Goal: Find specific page/section: Find specific page/section

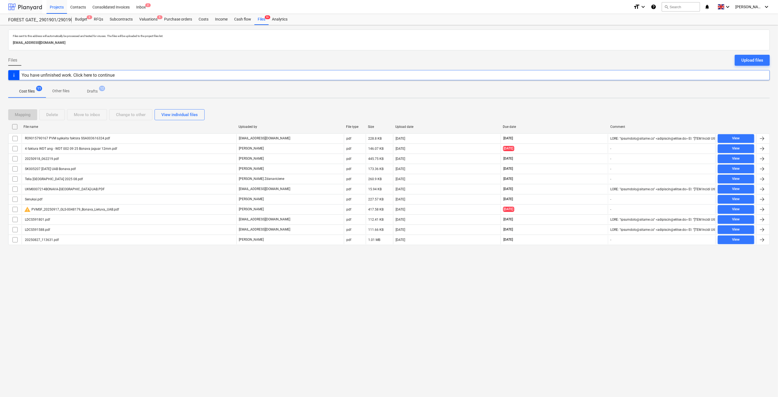
click at [33, 1] on div at bounding box center [25, 7] width 34 height 14
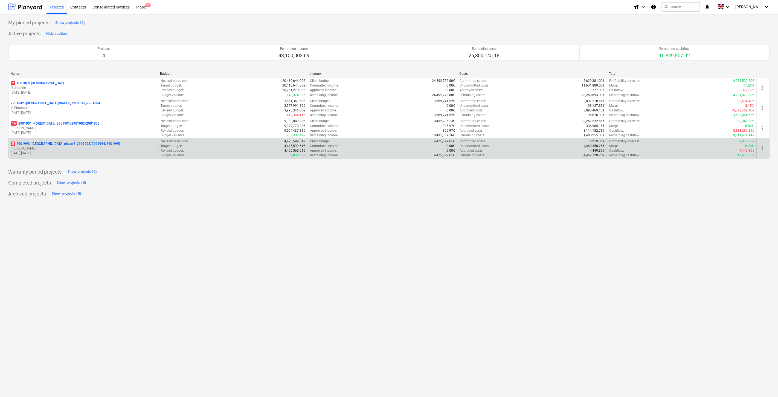
click at [52, 145] on p "5 2901993 - [GEOGRAPHIC_DATA] phase 3_2901993/2901994/2901995" at bounding box center [65, 143] width 109 height 5
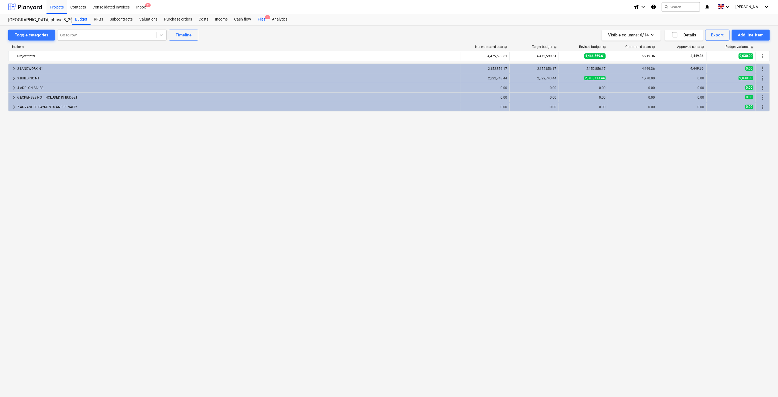
click at [262, 15] on div "Files 5" at bounding box center [262, 19] width 14 height 11
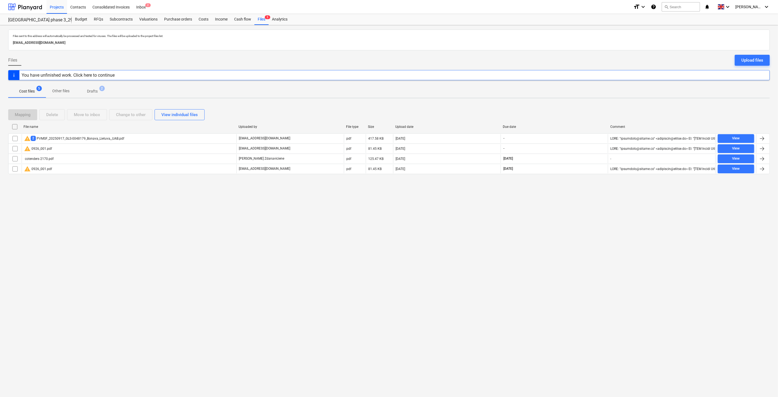
drag, startPoint x: 543, startPoint y: 225, endPoint x: 567, endPoint y: 210, distance: 27.9
click at [550, 219] on div "Files sent to this address will automatically be processed and tested for virus…" at bounding box center [389, 211] width 778 height 372
click at [567, 210] on div "Files sent to this address will automatically be processed and tested for virus…" at bounding box center [389, 211] width 778 height 372
click at [563, 232] on div "Files sent to this address will automatically be processed and tested for virus…" at bounding box center [389, 211] width 778 height 372
click at [571, 220] on div "Files sent to this address will automatically be processed and tested for virus…" at bounding box center [389, 211] width 778 height 372
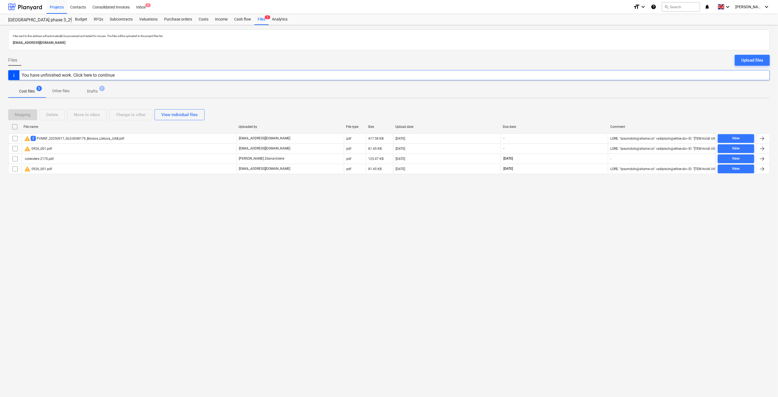
click at [571, 220] on div "Files sent to this address will automatically be processed and tested for virus…" at bounding box center [389, 211] width 778 height 372
click at [573, 213] on div "Files sent to this address will automatically be processed and tested for virus…" at bounding box center [389, 211] width 778 height 372
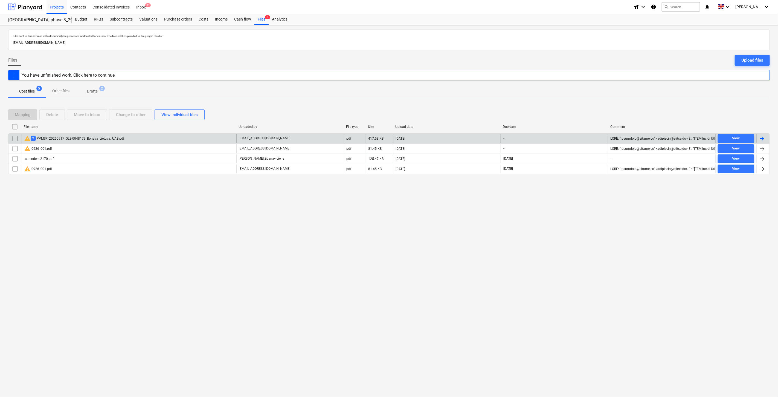
click at [187, 137] on div "warning 2 PVMSF_20250917_GLS-0048179_Bonava_Lietuva,_UAB.pdf" at bounding box center [129, 138] width 215 height 9
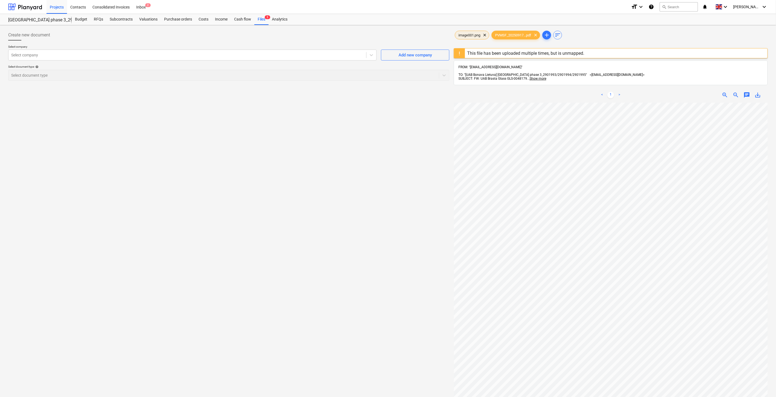
click at [469, 37] on span "image001.png" at bounding box center [469, 35] width 28 height 4
click at [514, 36] on span "PVMSF_20250917...pdf" at bounding box center [513, 35] width 43 height 4
click at [315, 235] on div "Create new document Select company Select company Add new company Select docume…" at bounding box center [229, 256] width 446 height 459
click at [335, 218] on div "Create new document Select company Select company Add new company Select docume…" at bounding box center [229, 256] width 446 height 459
click at [341, 212] on div "Create new document Select company Select company Add new company Select docume…" at bounding box center [229, 256] width 446 height 459
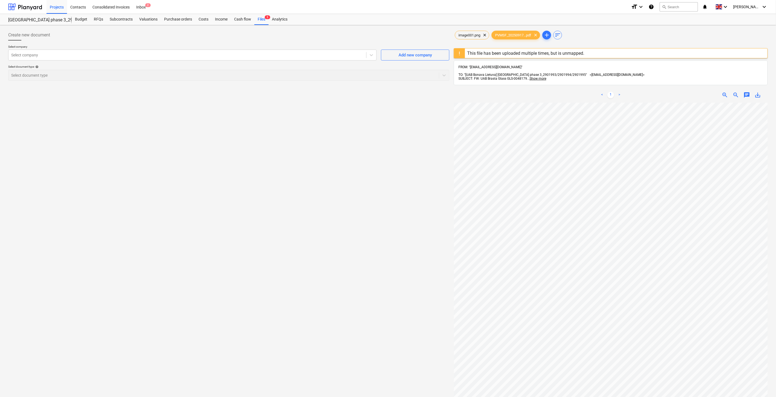
click at [346, 206] on div "Create new document Select company Select company Add new company Select docume…" at bounding box center [229, 256] width 446 height 459
click at [377, 192] on div "Create new document Select company Select company Add new company Select docume…" at bounding box center [229, 256] width 446 height 459
click at [398, 176] on div "Create new document Select company Select company Add new company Select docume…" at bounding box center [229, 256] width 446 height 459
click at [415, 165] on div "Create new document Select company Select company Add new company Select docume…" at bounding box center [229, 256] width 446 height 459
click at [420, 161] on div "Create new document Select company Select company Add new company Select docume…" at bounding box center [229, 256] width 446 height 459
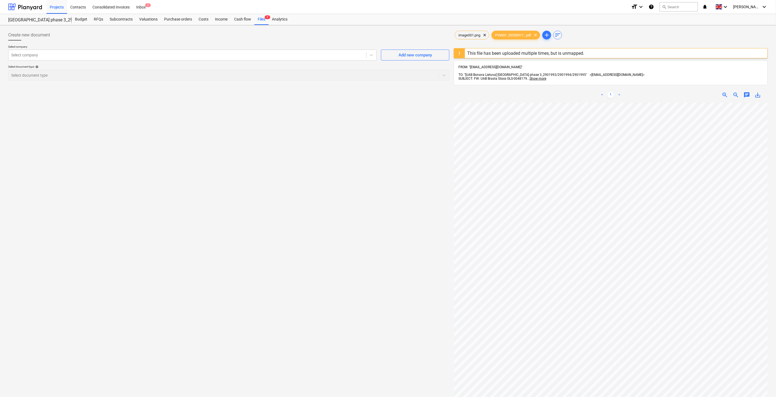
click at [399, 168] on div "Create new document Select company Select company Add new company Select docume…" at bounding box center [229, 256] width 446 height 459
click at [412, 158] on div "Create new document Select company Select company Add new company Select docume…" at bounding box center [229, 256] width 446 height 459
drag, startPoint x: 388, startPoint y: 175, endPoint x: 403, endPoint y: 164, distance: 18.2
click at [389, 174] on div "Create new document Select company Select company Add new company Select docume…" at bounding box center [229, 256] width 446 height 459
click at [403, 164] on div "Create new document Select company Select company Add new company Select docume…" at bounding box center [229, 256] width 446 height 459
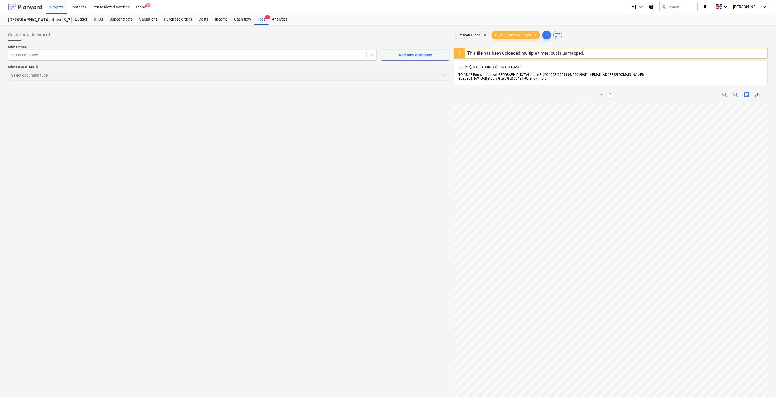
drag, startPoint x: 37, startPoint y: 7, endPoint x: 36, endPoint y: 12, distance: 5.2
click at [37, 7] on div at bounding box center [25, 7] width 34 height 14
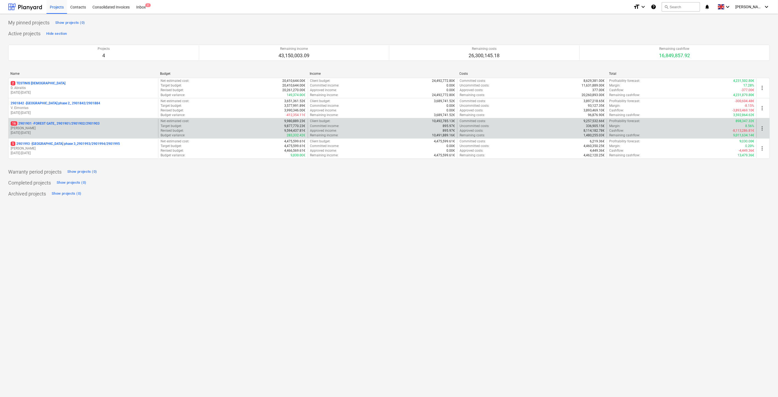
click at [61, 130] on p "[PERSON_NAME]" at bounding box center [83, 128] width 145 height 5
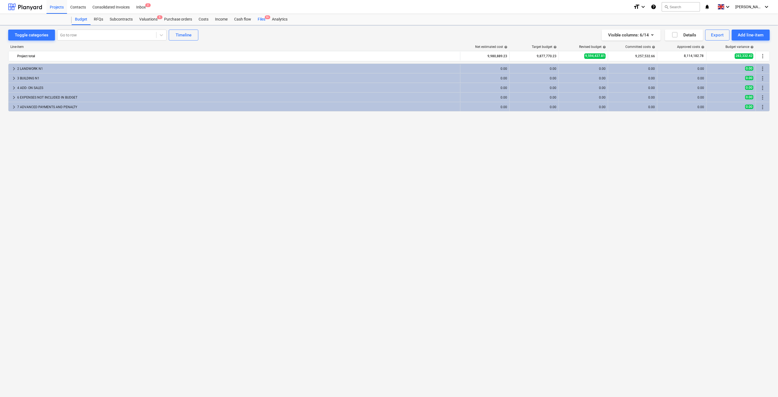
click at [266, 18] on span "9+" at bounding box center [267, 17] width 5 height 4
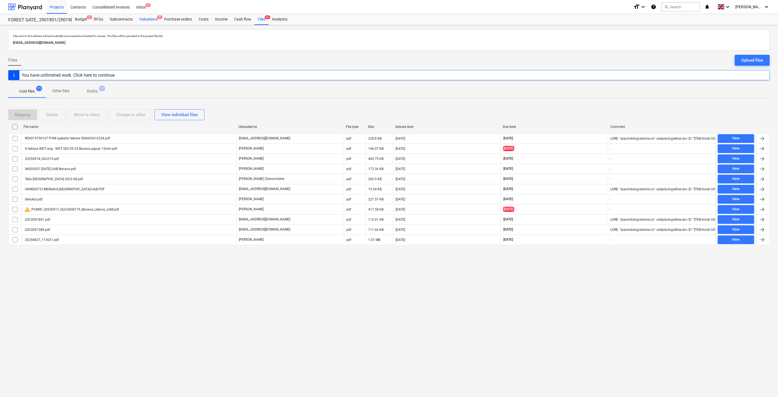
click at [145, 23] on div "Valuations 5" at bounding box center [148, 19] width 25 height 11
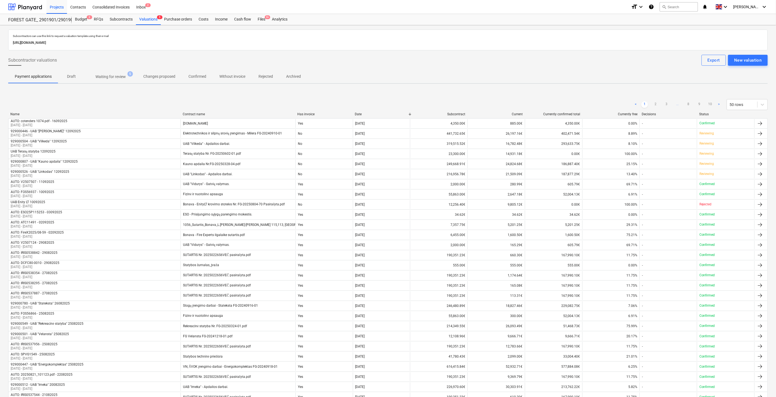
click at [108, 79] on p "Waiting for review" at bounding box center [111, 77] width 30 height 6
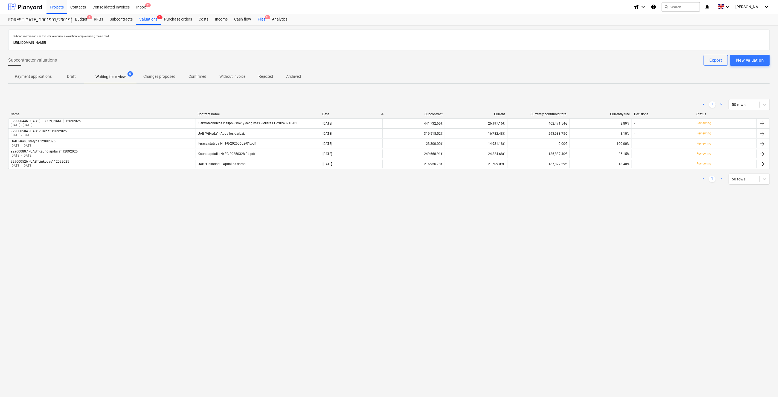
click at [264, 22] on div "Files 9+" at bounding box center [262, 19] width 14 height 11
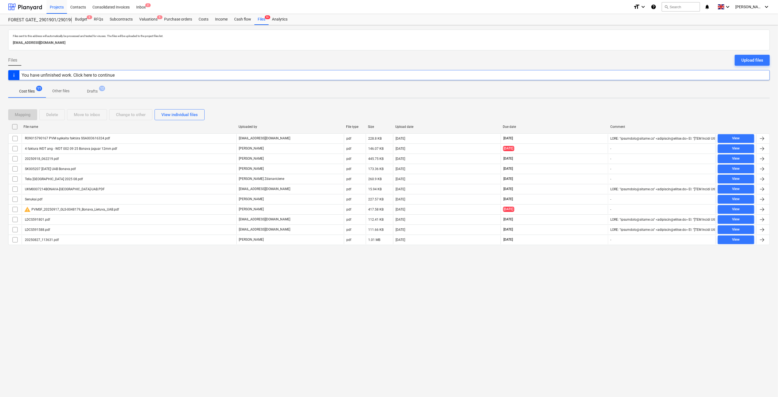
click at [562, 313] on div "Files sent to this address will automatically be processed and tested for virus…" at bounding box center [389, 211] width 778 height 372
click at [565, 307] on div "Files sent to this address will automatically be processed and tested for virus…" at bounding box center [389, 211] width 778 height 372
click at [572, 293] on div "Files sent to this address will automatically be processed and tested for virus…" at bounding box center [389, 211] width 778 height 372
click at [578, 281] on div "Files sent to this address will automatically be processed and tested for virus…" at bounding box center [389, 211] width 778 height 372
